Goal: Book appointment/travel/reservation

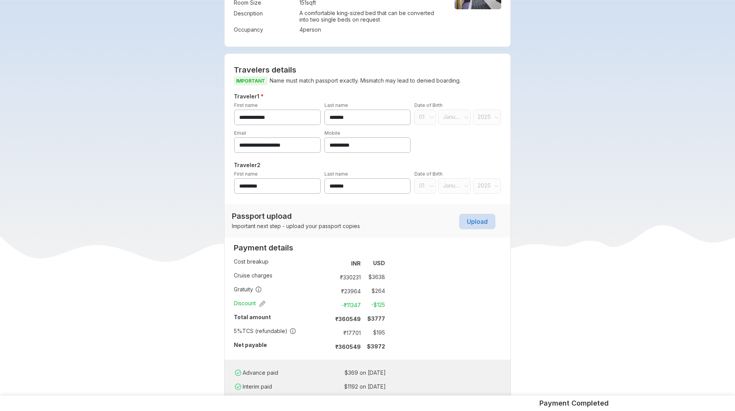
scroll to position [193, 0]
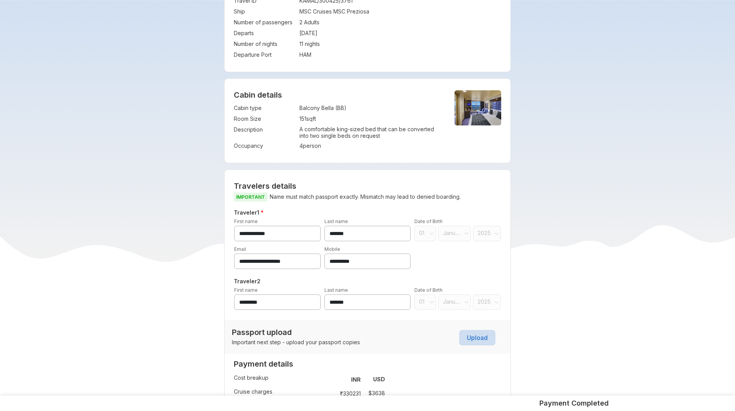
drag, startPoint x: 300, startPoint y: 146, endPoint x: 338, endPoint y: 144, distance: 38.3
click at [338, 144] on td "4 person" at bounding box center [371, 146] width 142 height 11
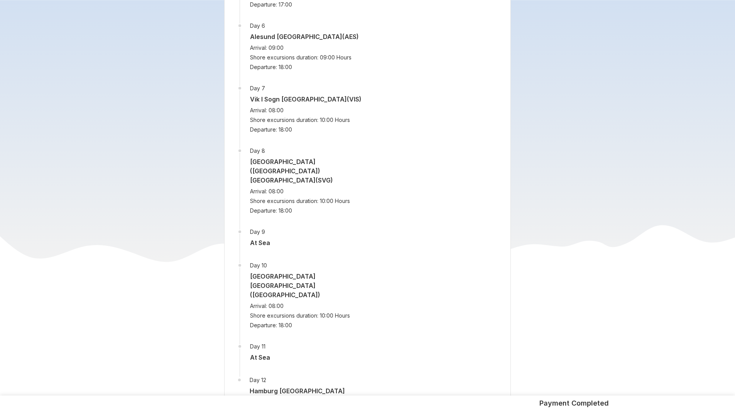
scroll to position [1274, 0]
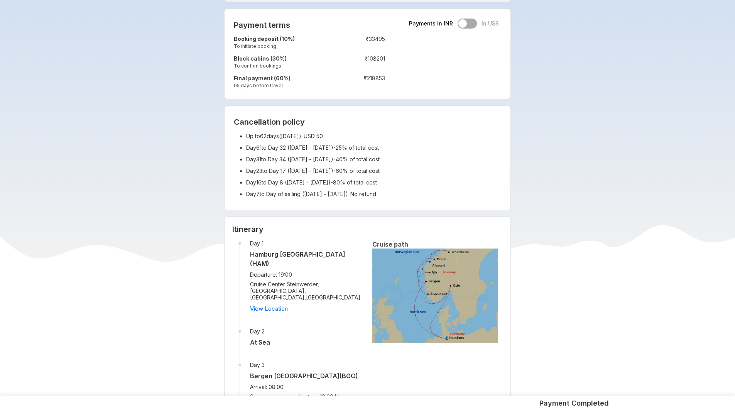
click at [281, 129] on div "Cancellation policy Up to 62 days( [DATE] ) - USD 50 Day 61 to Day 32 ( [DATE] …" at bounding box center [368, 158] width 286 height 104
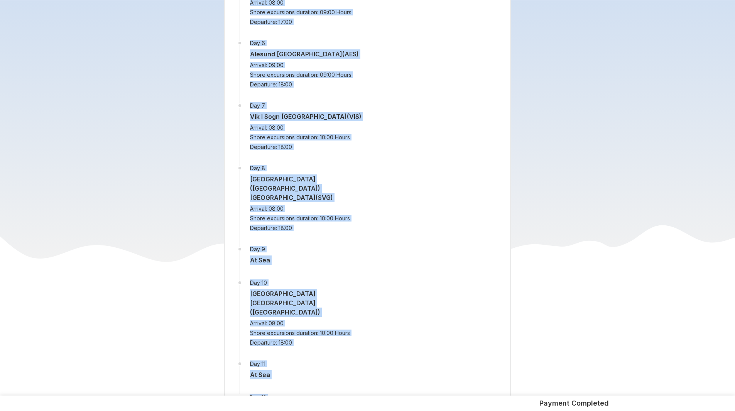
scroll to position [1360, 0]
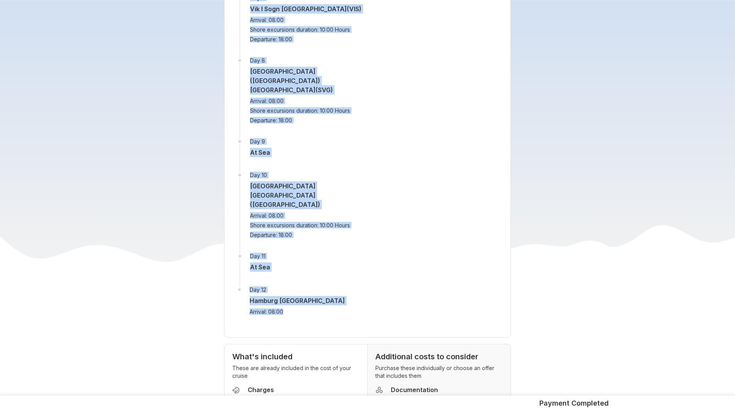
drag, startPoint x: 230, startPoint y: 34, endPoint x: 339, endPoint y: 249, distance: 240.6
copy div "Itinerary Day 1 [GEOGRAPHIC_DATA] [GEOGRAPHIC_DATA] ([GEOGRAPHIC_DATA]) Departu…"
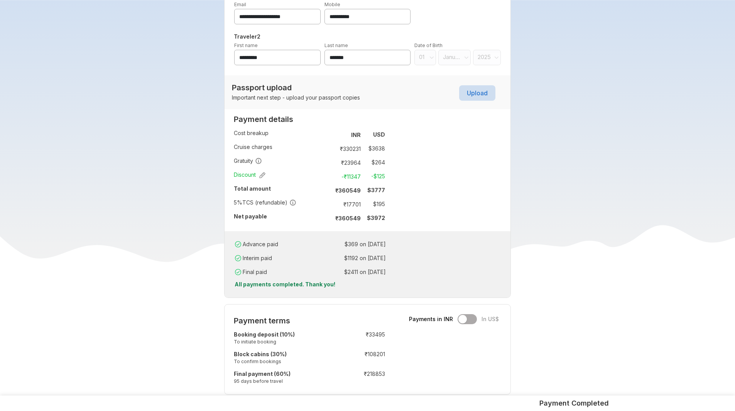
scroll to position [163, 0]
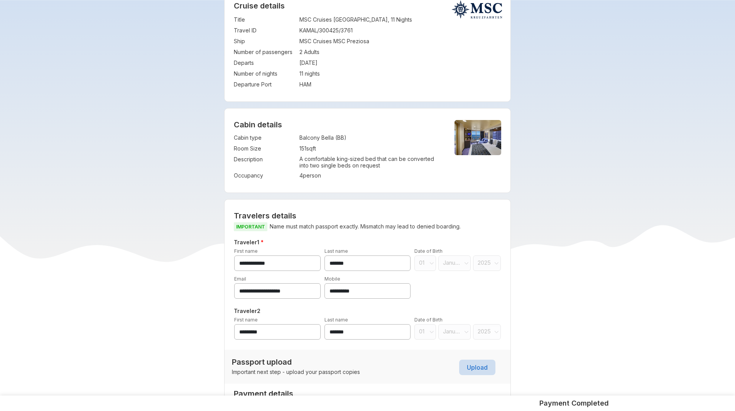
click at [345, 264] on div "**********" at bounding box center [367, 254] width 271 height 33
click at [357, 264] on div "**********" at bounding box center [367, 254] width 271 height 33
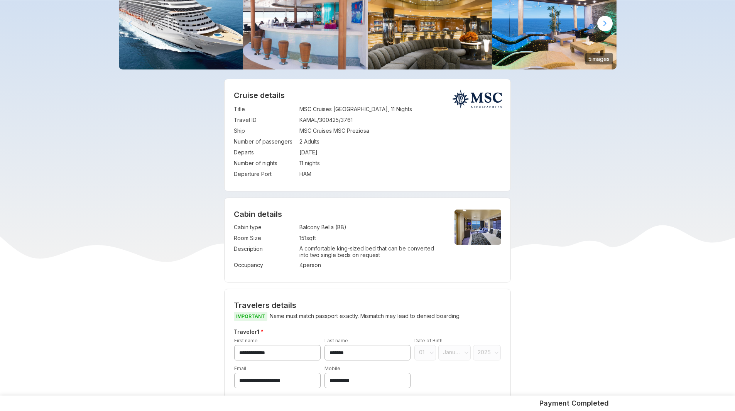
scroll to position [0, 0]
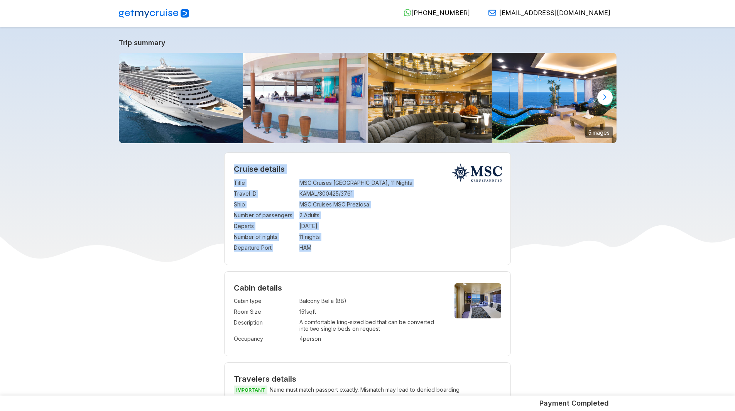
drag, startPoint x: 252, startPoint y: 168, endPoint x: 339, endPoint y: 248, distance: 119.1
click at [339, 248] on div "Cruise details Title : MSC Cruises [GEOGRAPHIC_DATA], 11 Nights Travel ID : KAM…" at bounding box center [368, 209] width 286 height 112
copy div "Cruise details Title : MSC Cruises [GEOGRAPHIC_DATA], 11 Nights Travel ID : KAM…"
